Goal: Task Accomplishment & Management: Complete application form

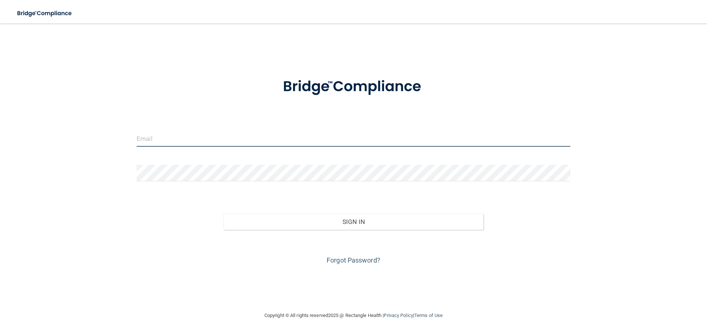
type input "[EMAIL_ADDRESS][DOMAIN_NAME]"
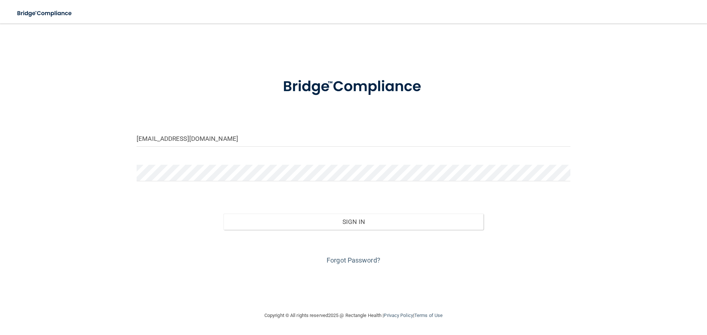
click at [348, 230] on div "Forgot Password?" at bounding box center [353, 248] width 445 height 37
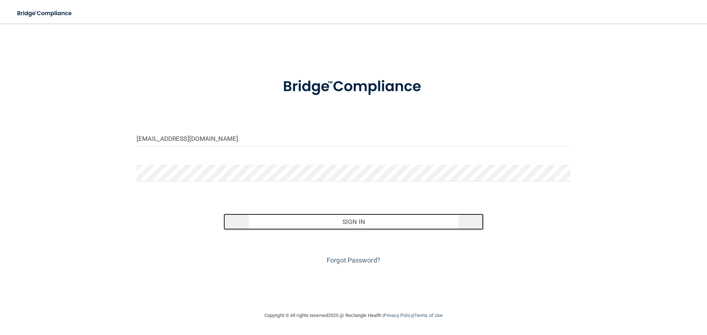
click at [347, 226] on button "Sign In" at bounding box center [353, 222] width 260 height 16
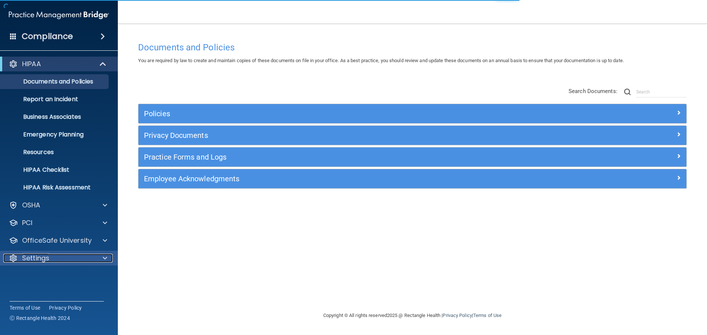
click at [39, 262] on p "Settings" at bounding box center [35, 258] width 27 height 9
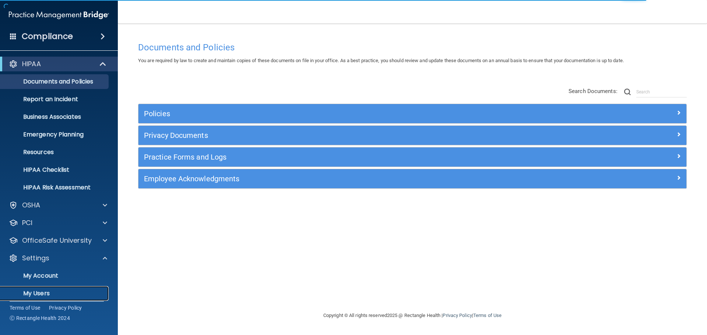
click at [42, 292] on p "My Users" at bounding box center [55, 293] width 100 height 7
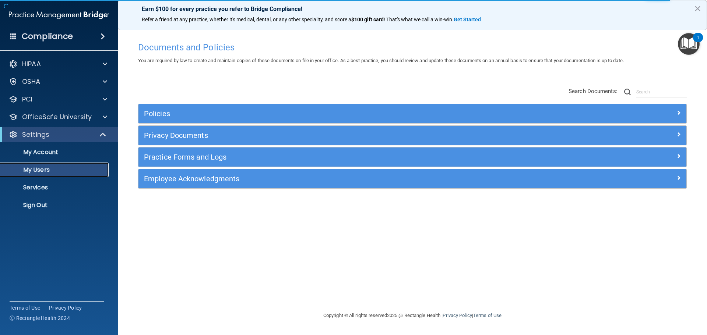
select select "20"
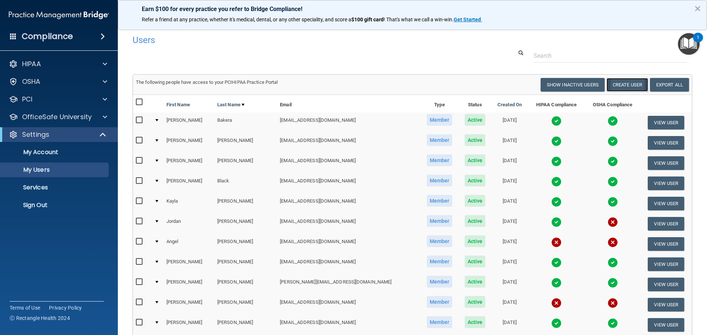
click at [628, 85] on button "Create User" at bounding box center [627, 85] width 42 height 14
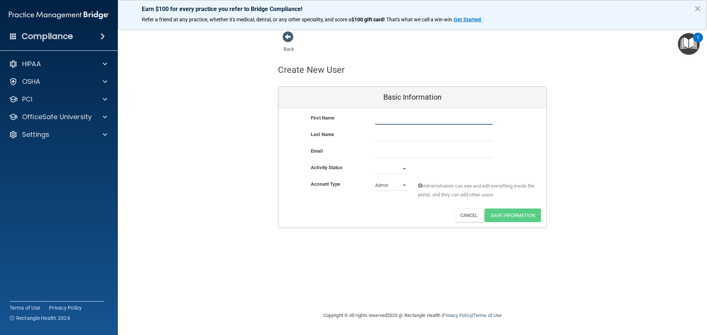
click at [381, 120] on input "text" at bounding box center [433, 119] width 117 height 11
click at [373, 120] on div "rincess rincess" at bounding box center [433, 119] width 128 height 11
click at [375, 118] on input "rincess" at bounding box center [433, 119] width 117 height 11
type input "Princess"
click at [382, 132] on input "text" at bounding box center [433, 135] width 117 height 11
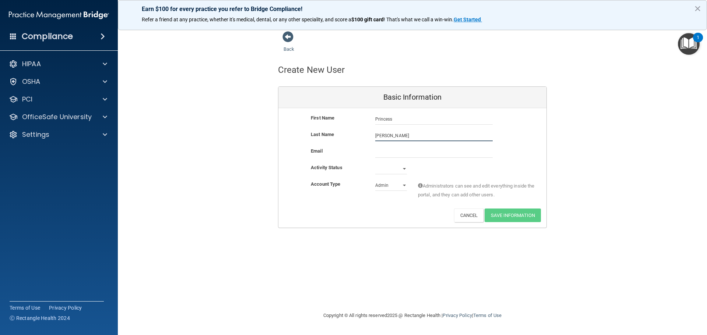
type input "[PERSON_NAME]"
click at [388, 151] on input "email" at bounding box center [433, 152] width 117 height 11
paste input "[STREET_ADDRESS]"
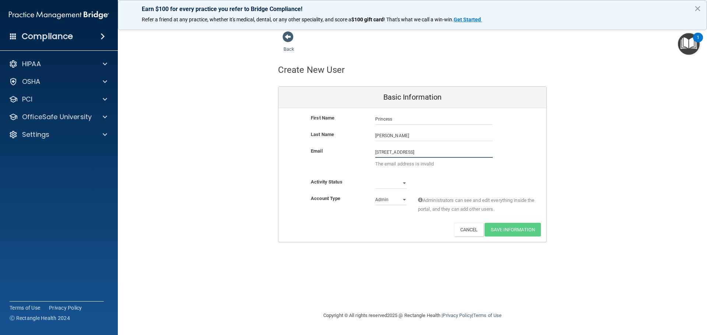
drag, startPoint x: 454, startPoint y: 156, endPoint x: 344, endPoint y: 158, distance: 110.0
click at [344, 158] on div "Email [STREET_ADDRESS] The email address is invalid" at bounding box center [412, 159] width 268 height 25
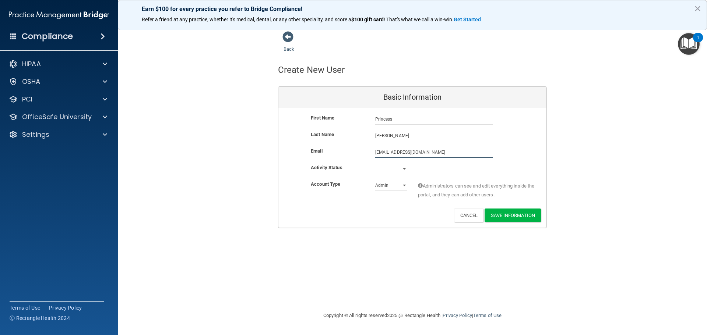
type input "[EMAIL_ADDRESS][DOMAIN_NAME]"
click at [393, 171] on select "Active Inactive" at bounding box center [391, 170] width 32 height 11
select select "active"
click at [375, 163] on select "Active Inactive" at bounding box center [391, 168] width 32 height 11
click at [389, 187] on select "Admin Member" at bounding box center [391, 185] width 32 height 11
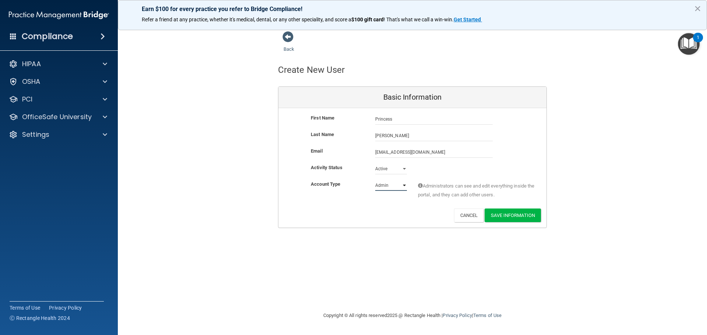
select select "practice_member"
click at [375, 180] on select "Admin Member" at bounding box center [391, 185] width 32 height 11
click at [512, 213] on button "Save Information" at bounding box center [512, 216] width 56 height 14
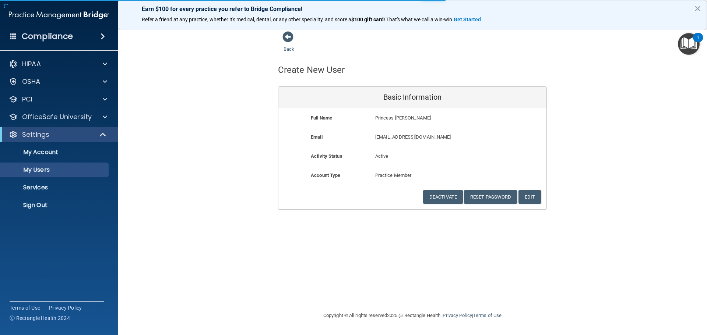
select select "20"
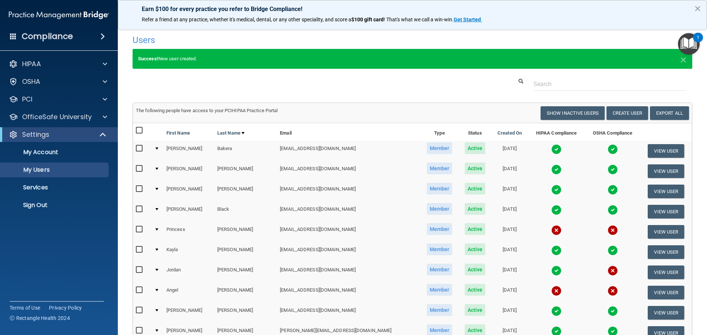
scroll to position [37, 0]
